Goal: Task Accomplishment & Management: Manage account settings

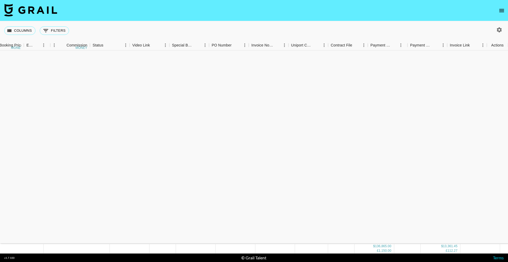
scroll to position [342, 370]
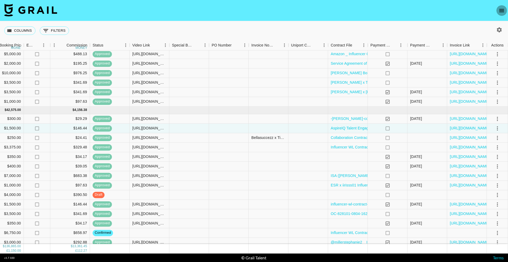
click at [499, 9] on icon "open drawer" at bounding box center [501, 10] width 6 height 6
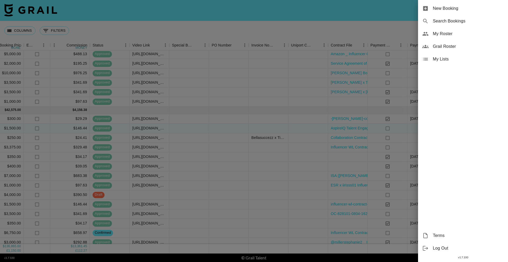
click at [444, 32] on span "My Roster" at bounding box center [468, 34] width 71 height 6
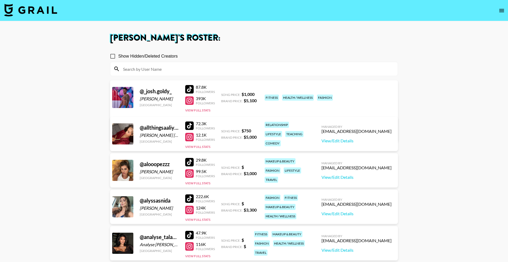
click at [236, 67] on input at bounding box center [257, 69] width 274 height 8
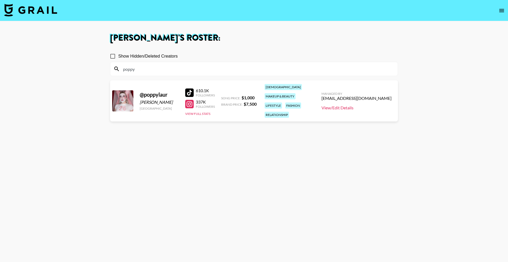
type input "poppy"
click at [356, 105] on link "View/Edit Details" at bounding box center [356, 107] width 70 height 5
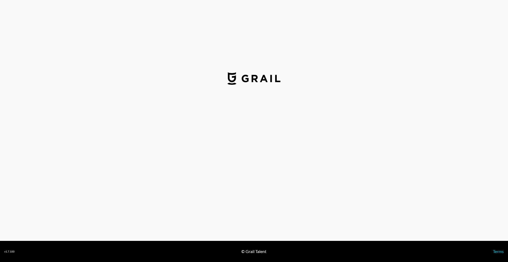
select select "USD"
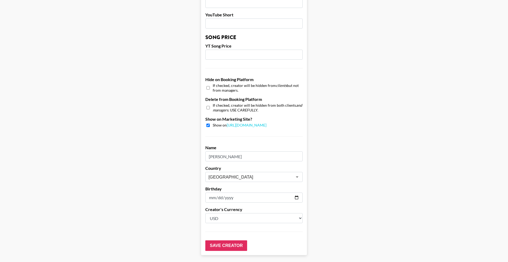
scroll to position [455, 0]
